Goal: Information Seeking & Learning: Learn about a topic

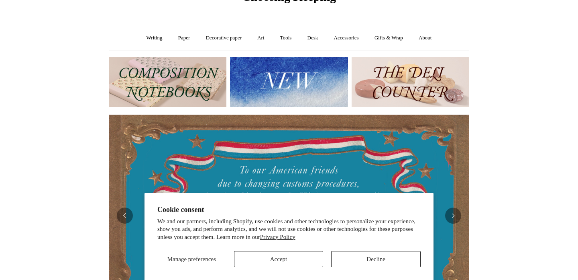
scroll to position [46, 0]
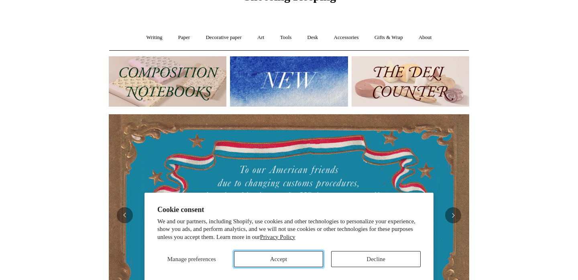
click at [305, 259] on button "Accept" at bounding box center [279, 259] width 90 height 16
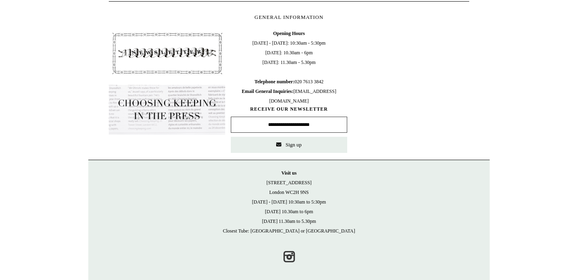
scroll to position [0, 0]
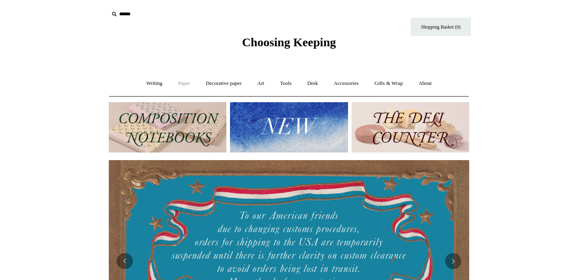
click at [182, 82] on link "Paper +" at bounding box center [184, 83] width 27 height 21
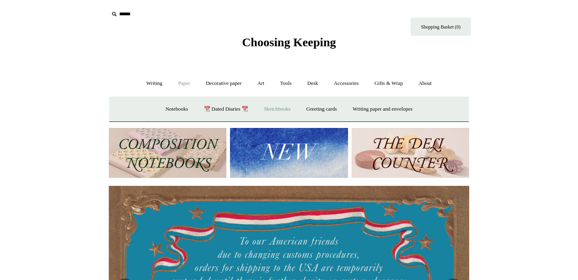
click at [274, 109] on link "Sketchbooks +" at bounding box center [277, 108] width 41 height 21
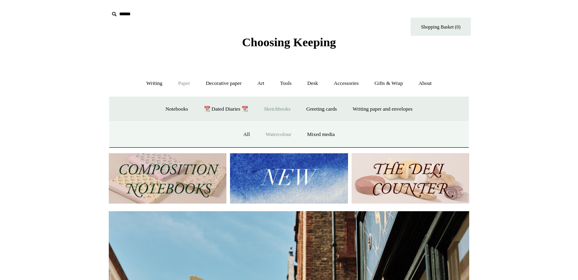
scroll to position [0, 361]
click at [286, 134] on link "Watercolour" at bounding box center [279, 134] width 40 height 21
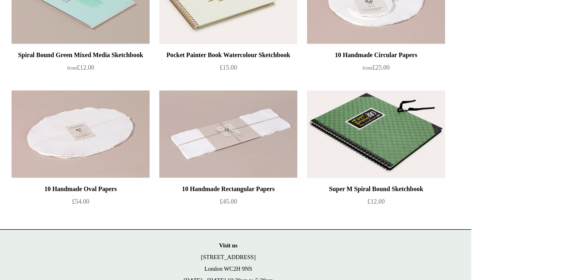
scroll to position [203, 0]
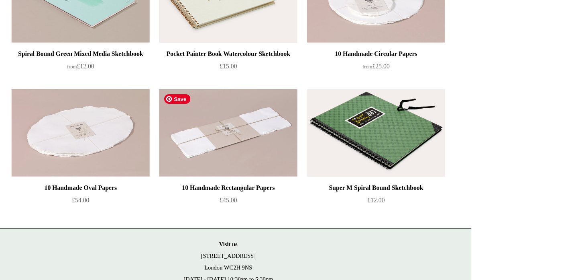
click at [308, 182] on img at bounding box center [289, 158] width 114 height 72
click at [166, 137] on img at bounding box center [167, 158] width 114 height 72
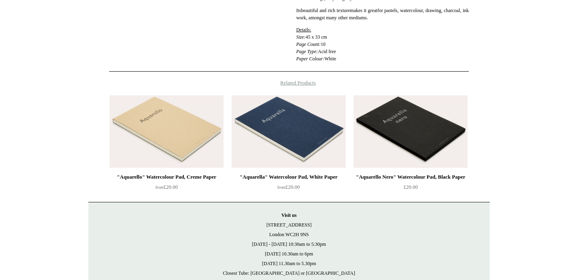
scroll to position [245, 0]
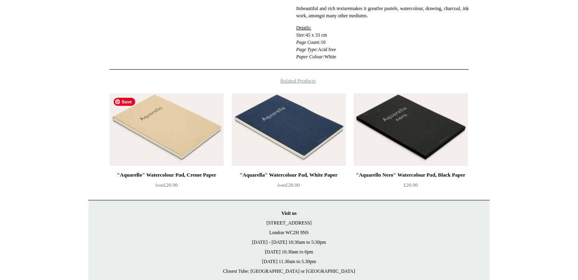
click at [175, 141] on img at bounding box center [167, 129] width 114 height 72
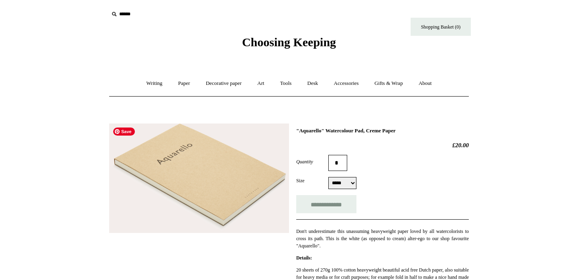
click at [165, 153] on img at bounding box center [199, 178] width 180 height 110
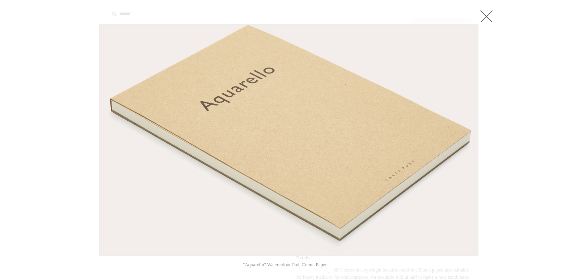
click at [486, 18] on link at bounding box center [487, 16] width 16 height 16
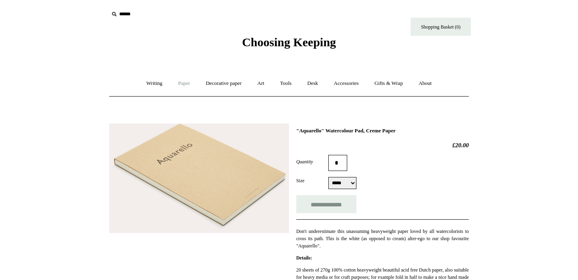
click at [180, 83] on link "Paper +" at bounding box center [184, 83] width 27 height 21
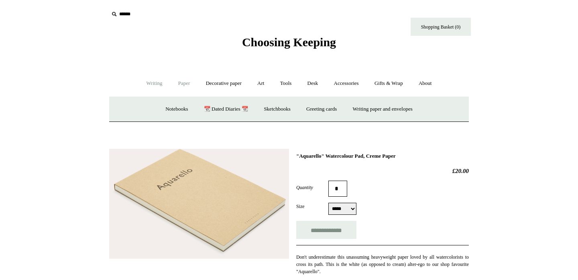
click at [148, 81] on link "Writing +" at bounding box center [154, 83] width 31 height 21
click at [429, 84] on link "About +" at bounding box center [426, 83] width 28 height 21
click at [148, 85] on link "Writing +" at bounding box center [154, 83] width 31 height 21
click at [264, 83] on link "Art +" at bounding box center [260, 83] width 21 height 21
click at [152, 109] on link "Watercolour & Paint" at bounding box center [142, 108] width 57 height 21
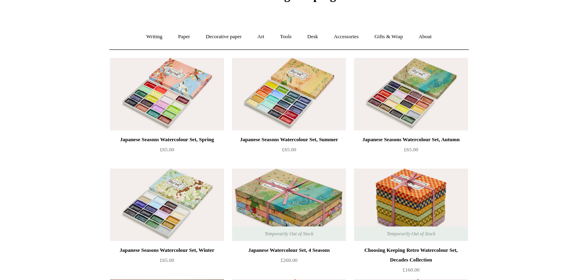
scroll to position [48, 0]
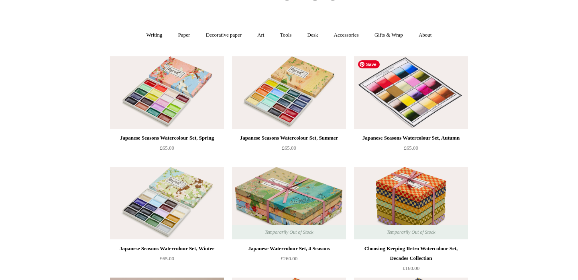
click at [406, 97] on img at bounding box center [411, 92] width 114 height 72
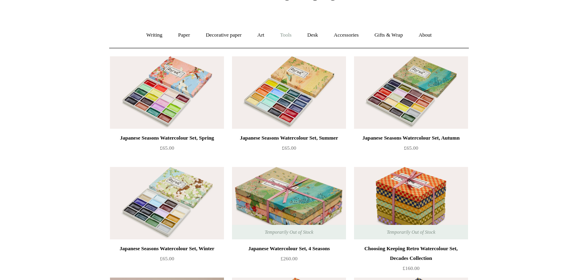
click at [288, 34] on link "Tools +" at bounding box center [286, 34] width 26 height 21
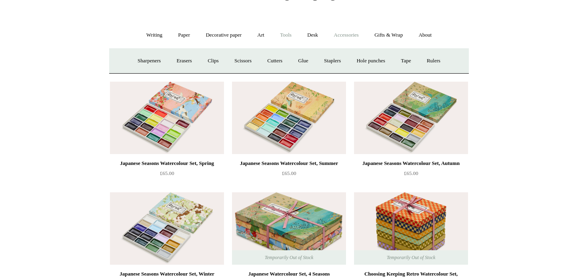
click at [345, 37] on link "Accessories +" at bounding box center [346, 34] width 39 height 21
click at [195, 60] on link "Pen cases" at bounding box center [200, 60] width 35 height 21
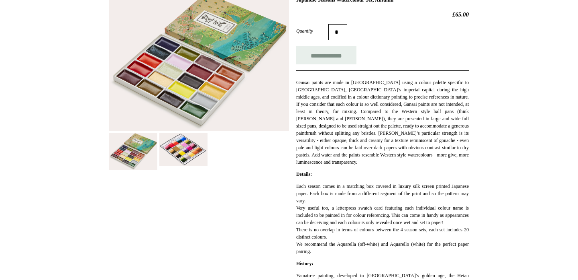
scroll to position [133, 0]
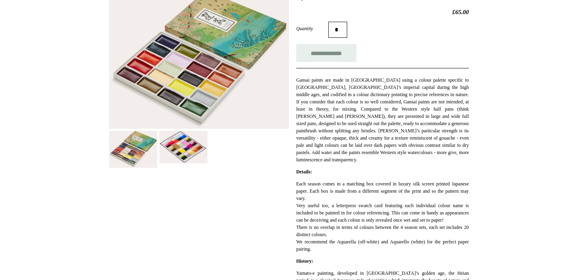
click at [180, 150] on img at bounding box center [183, 147] width 48 height 33
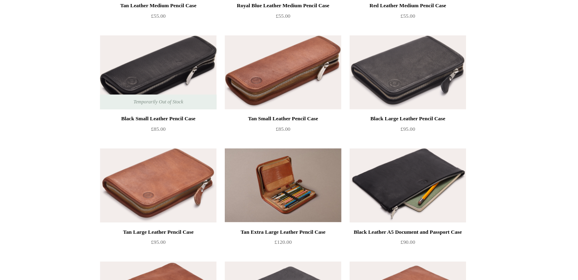
scroll to position [619, 0]
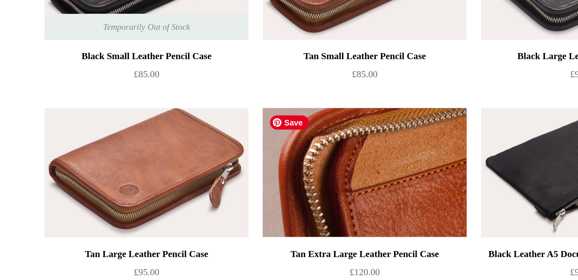
click at [285, 196] on img at bounding box center [289, 184] width 114 height 72
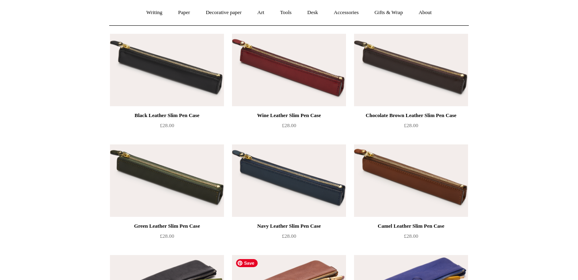
scroll to position [0, 0]
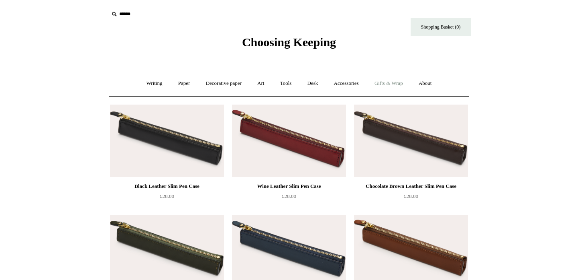
click at [396, 81] on link "Gifts & Wrap +" at bounding box center [388, 83] width 43 height 21
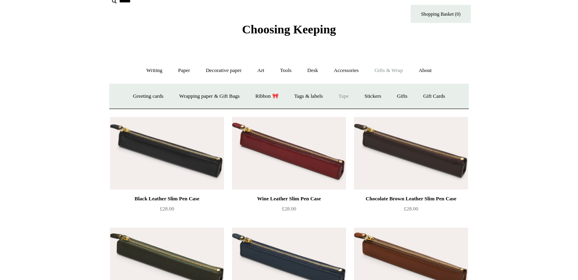
scroll to position [15, 0]
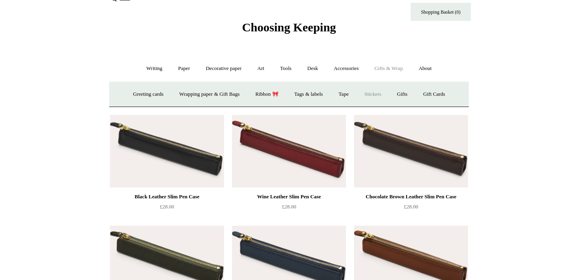
click at [379, 91] on link "Stickers" at bounding box center [372, 94] width 31 height 21
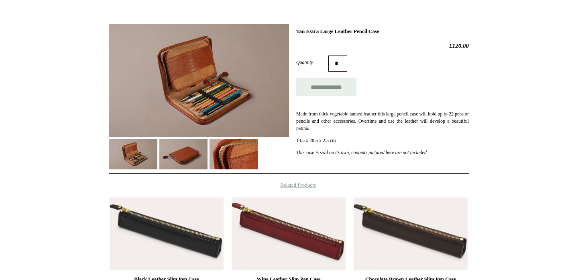
scroll to position [104, 0]
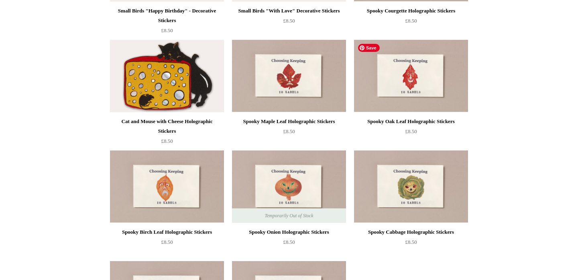
scroll to position [397, 0]
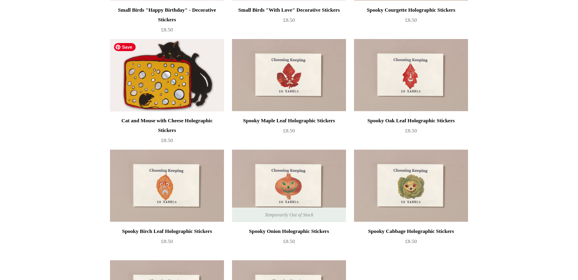
click at [179, 83] on img at bounding box center [167, 75] width 114 height 72
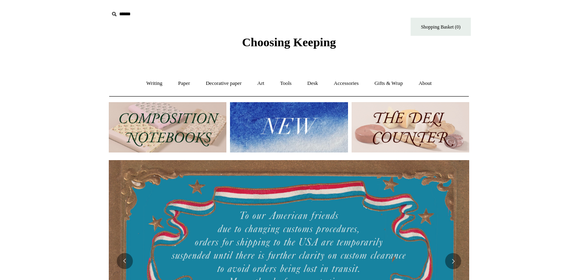
click at [224, 84] on link "Decorative paper +" at bounding box center [224, 83] width 50 height 21
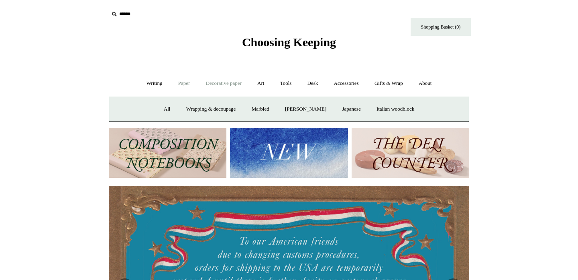
click at [183, 85] on link "Paper +" at bounding box center [184, 83] width 27 height 21
click at [278, 109] on link "Sketchbooks +" at bounding box center [277, 108] width 41 height 21
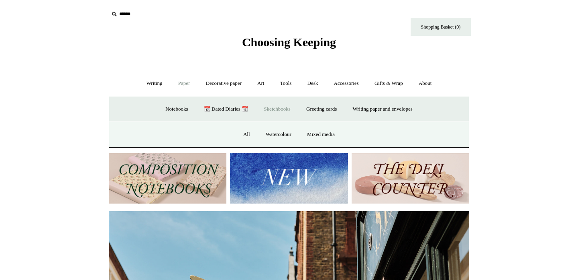
scroll to position [0, 361]
click at [283, 134] on link "Watercolour" at bounding box center [279, 134] width 40 height 21
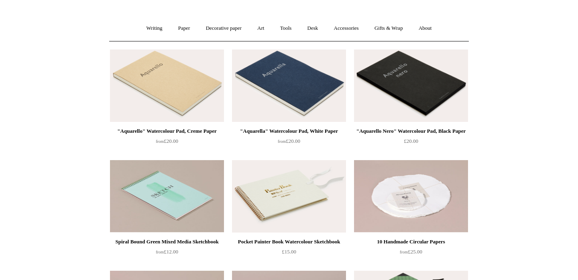
scroll to position [55, 0]
click at [308, 85] on img at bounding box center [289, 85] width 114 height 72
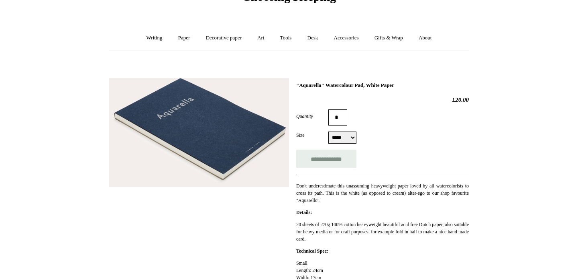
scroll to position [46, 0]
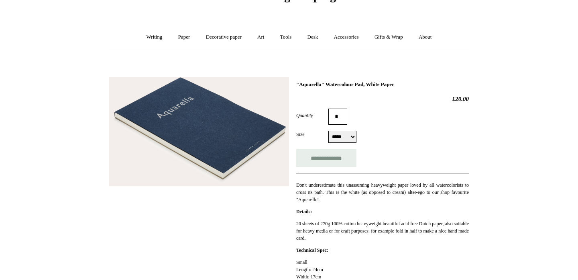
click at [339, 135] on select "***** *****" at bounding box center [343, 137] width 28 height 12
select select "*****"
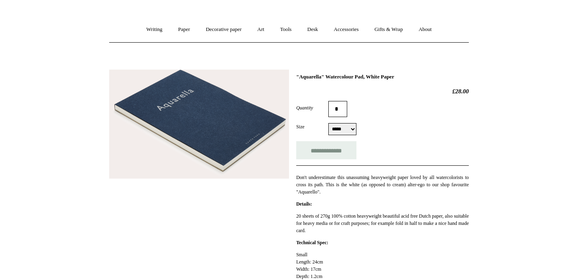
scroll to position [58, 0]
